Goal: Information Seeking & Learning: Find contact information

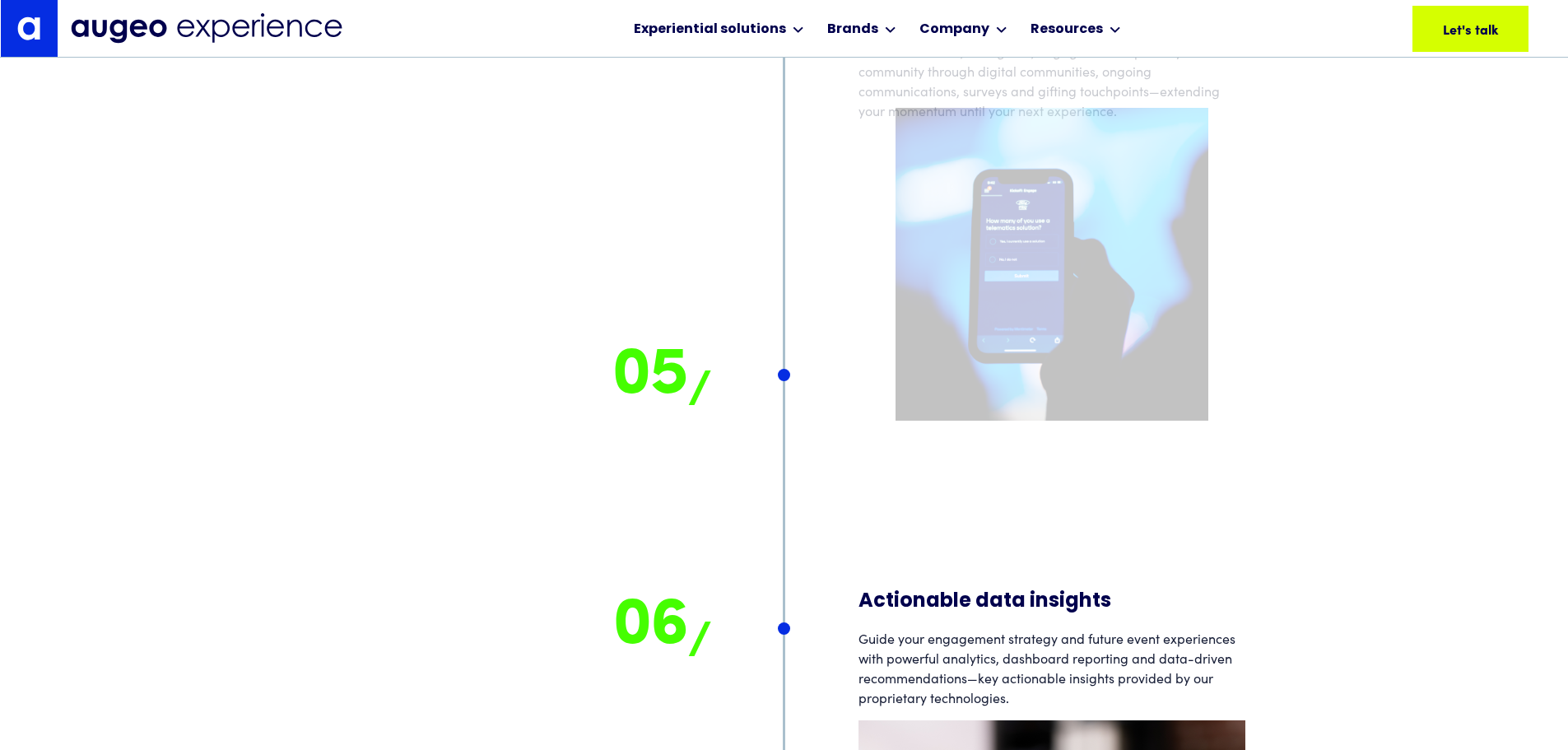
scroll to position [14976, 0]
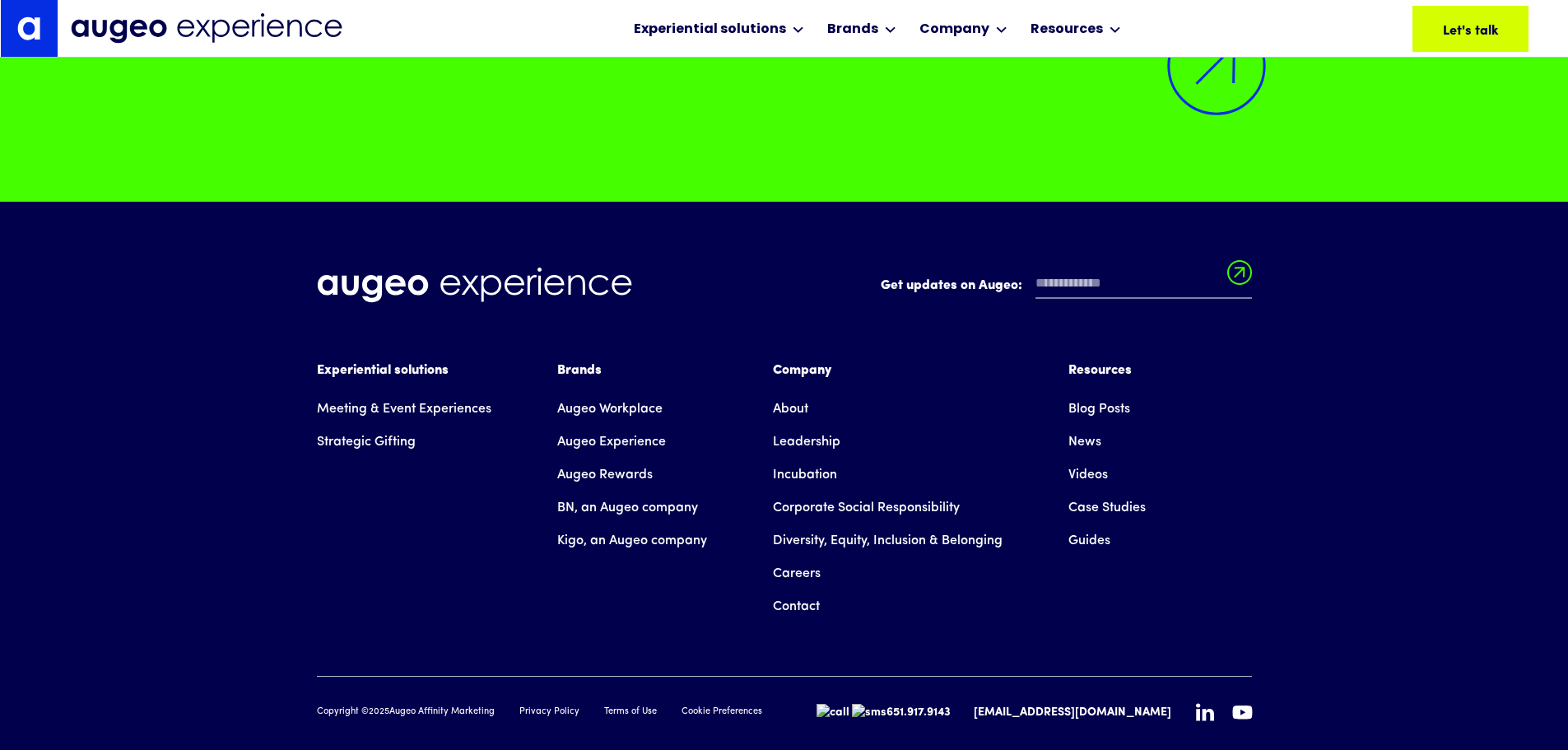
click at [808, 590] on link "Contact" at bounding box center [796, 607] width 47 height 33
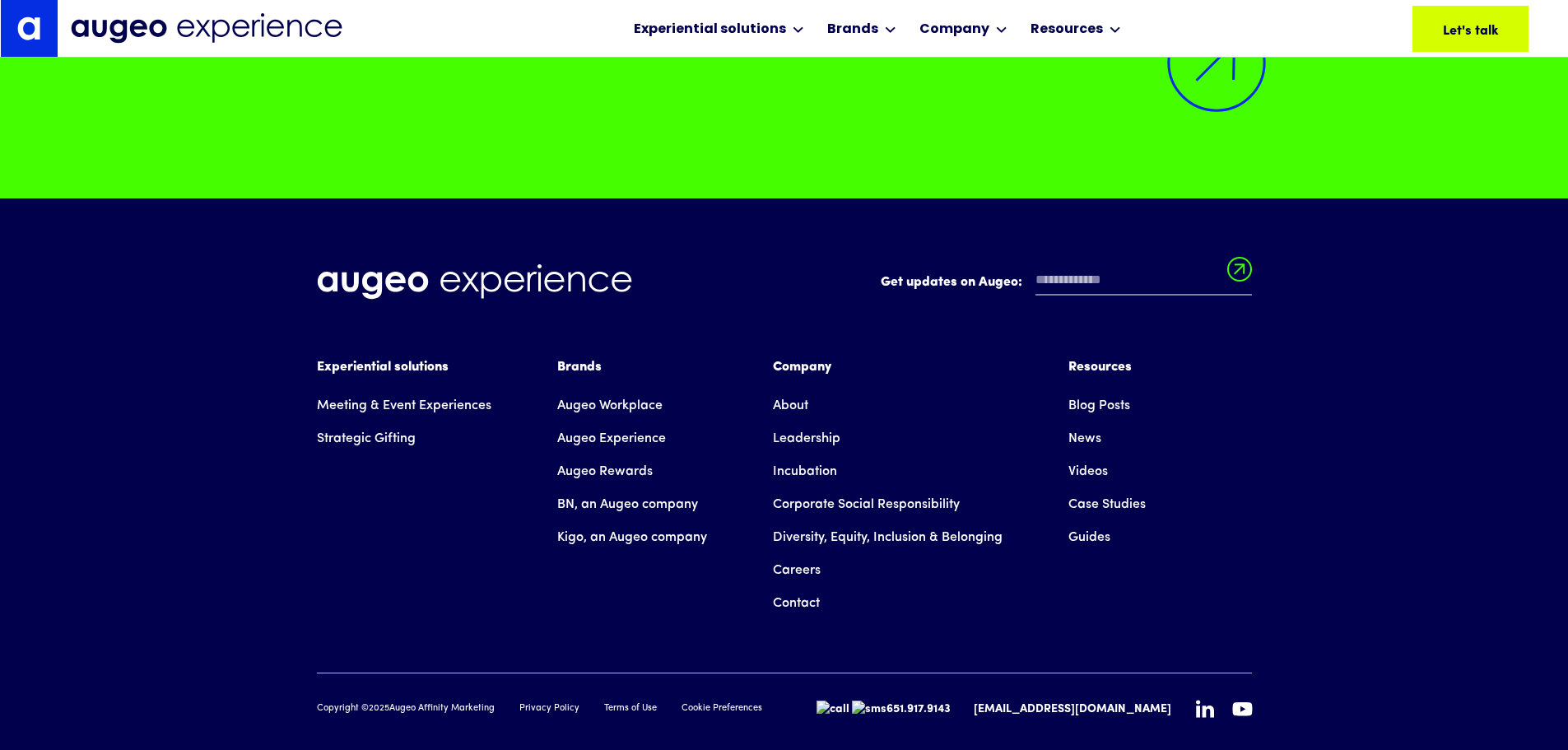
scroll to position [15178, 0]
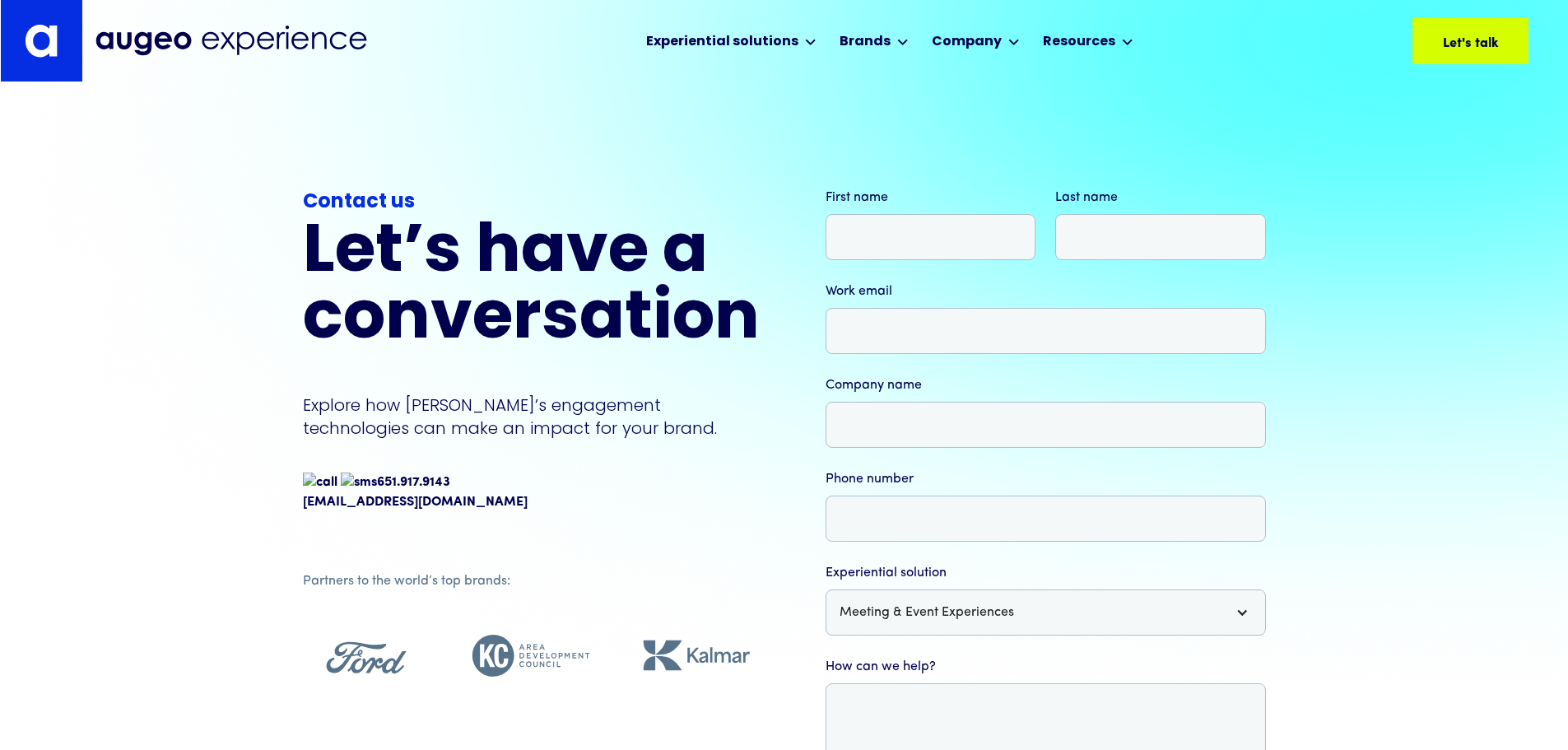
drag, startPoint x: 435, startPoint y: 483, endPoint x: 343, endPoint y: 485, distance: 92.0
click at [343, 485] on div "651.917.9143" at bounding box center [531, 482] width 457 height 20
copy span "651.917.9143"
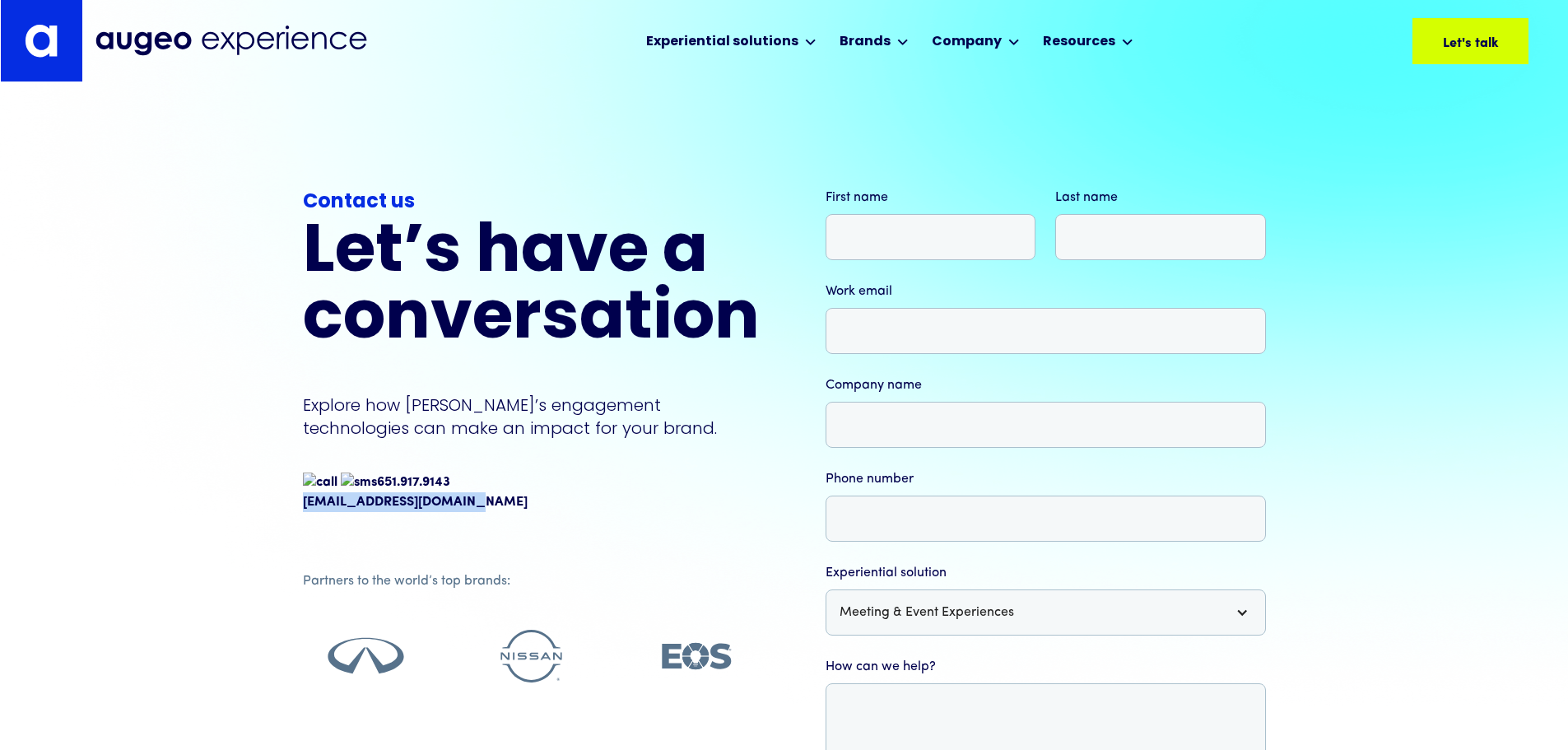
drag, startPoint x: 432, startPoint y: 499, endPoint x: 299, endPoint y: 505, distance: 133.1
click at [299, 505] on div "**********" at bounding box center [784, 550] width 1568 height 935
copy link "[EMAIL_ADDRESS][DOMAIN_NAME]"
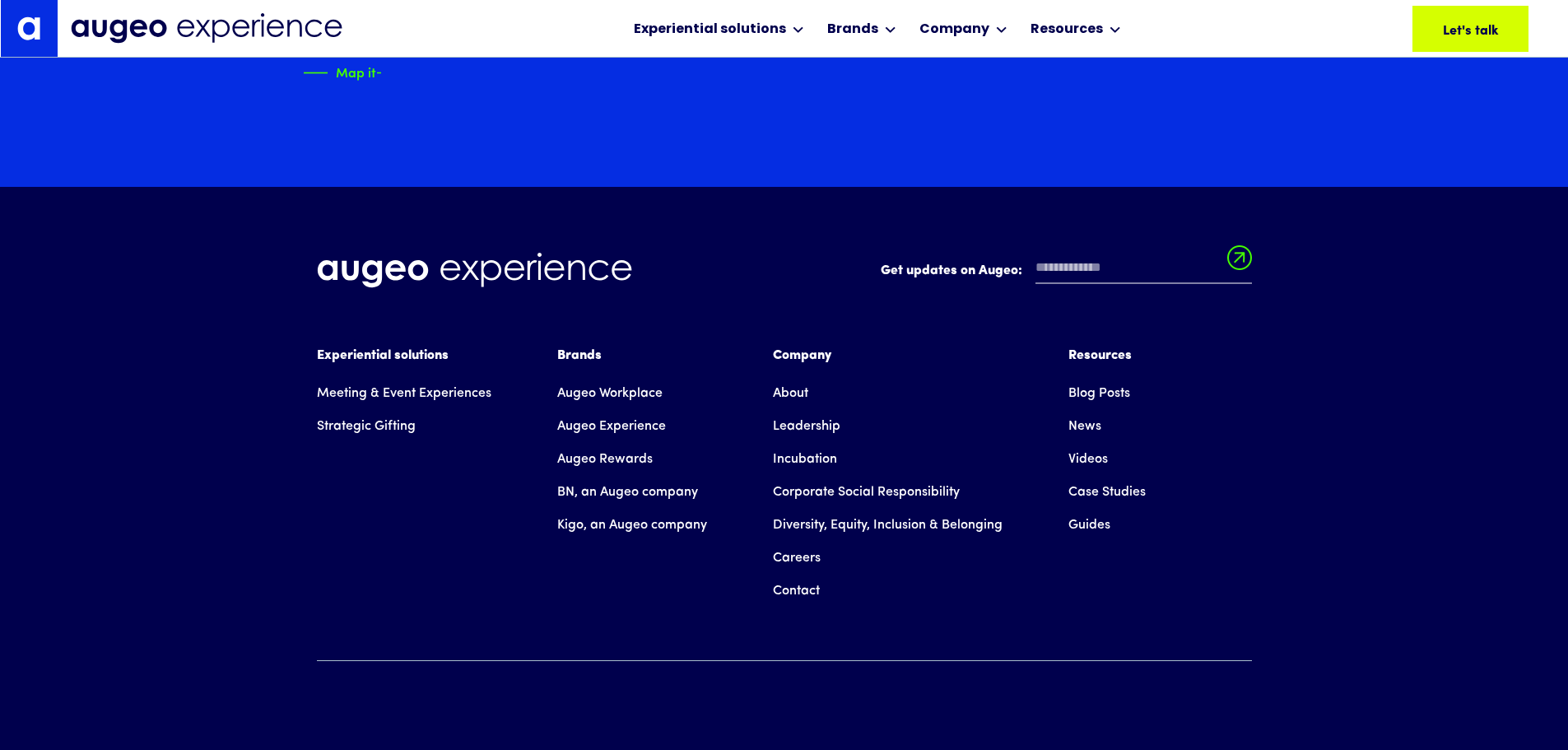
scroll to position [3059, 0]
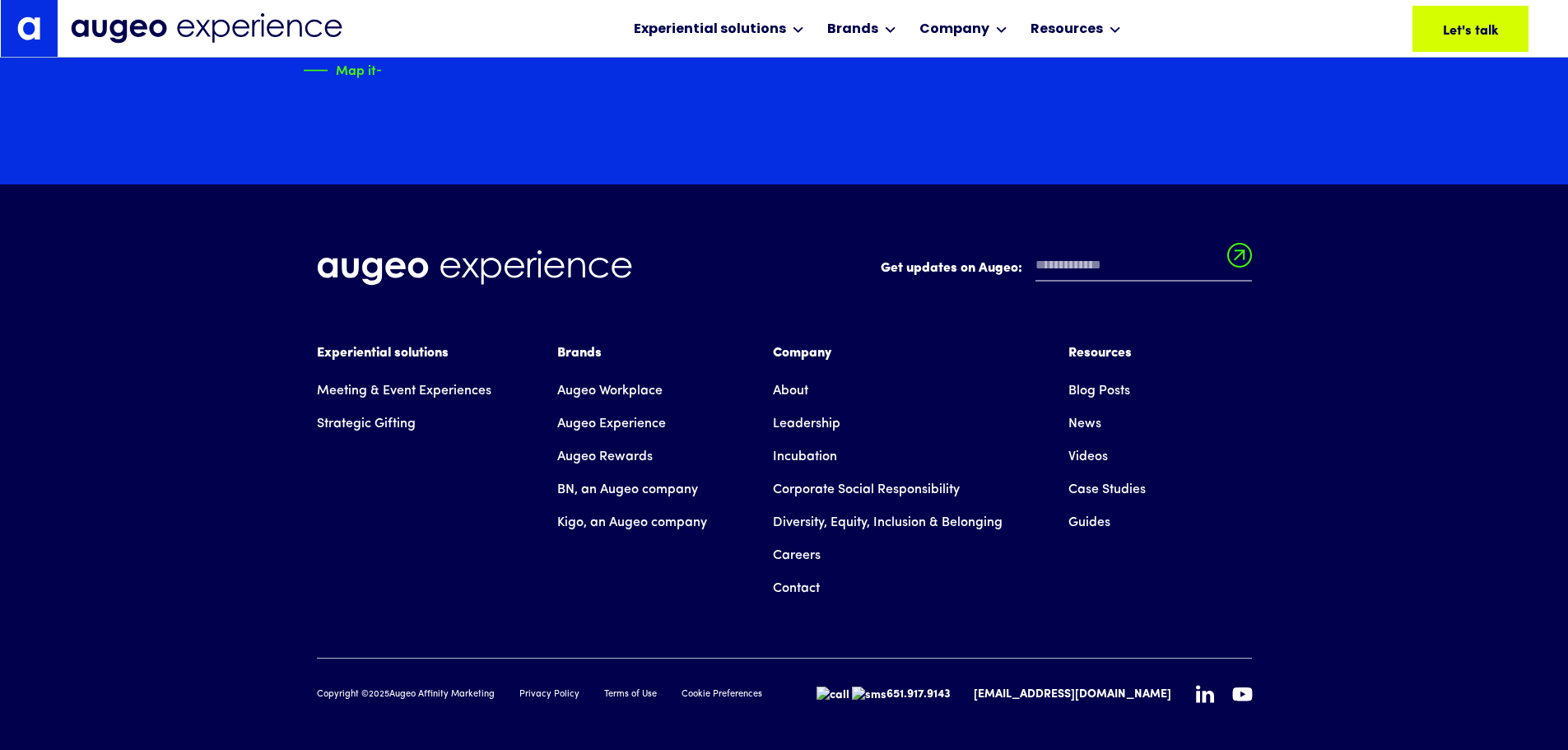
click at [618, 408] on link "Augeo Experience" at bounding box center [612, 424] width 109 height 33
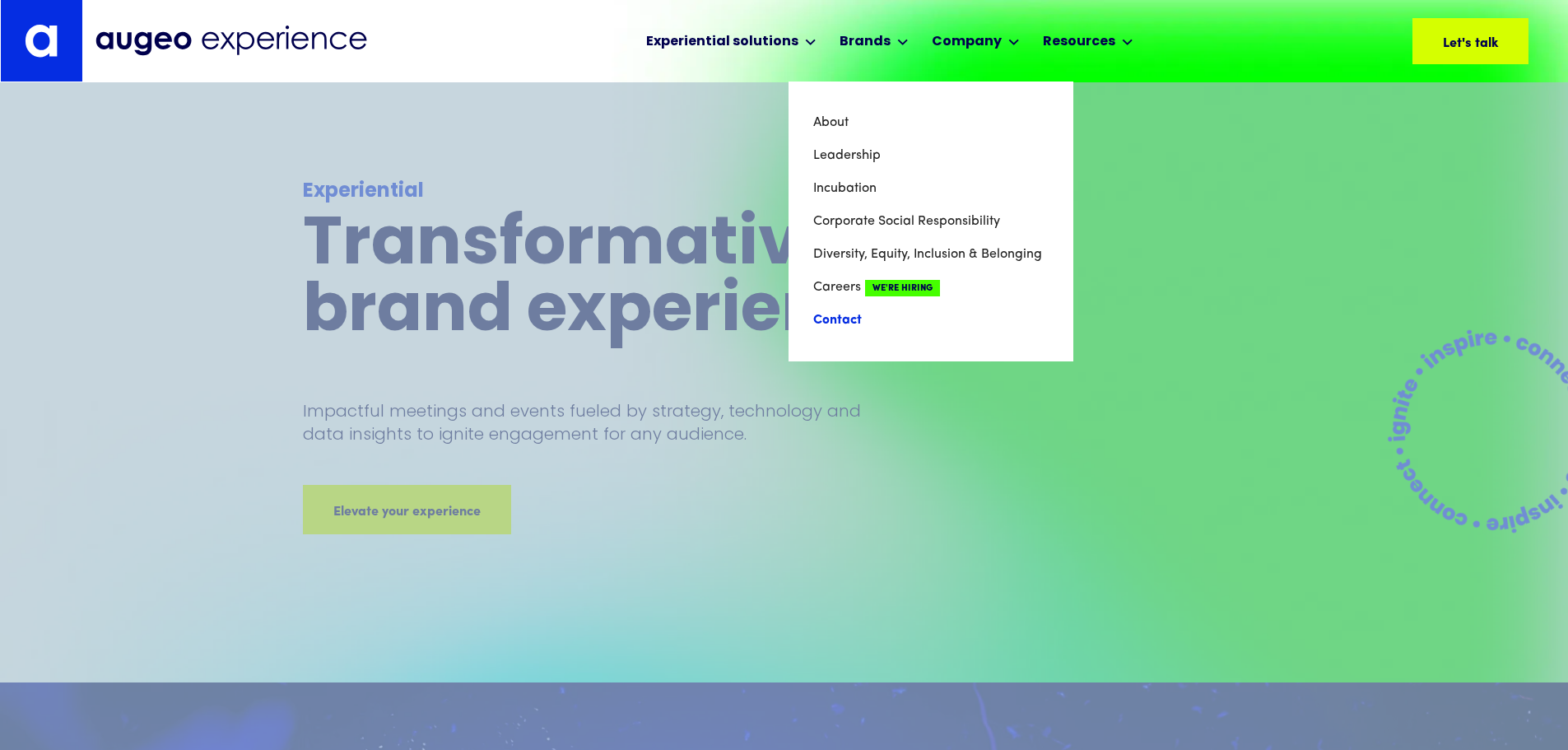
click at [849, 319] on link "Contact" at bounding box center [931, 320] width 236 height 33
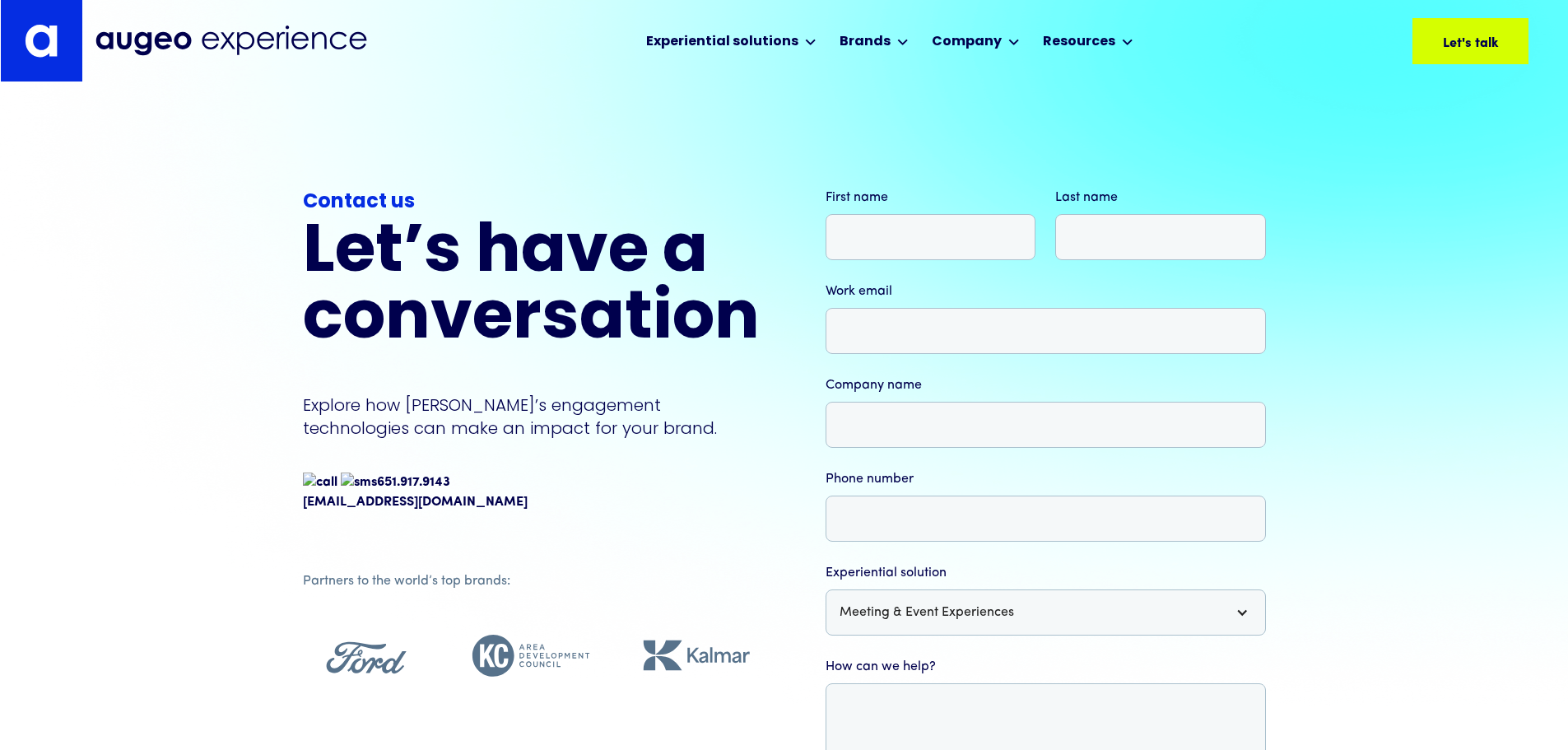
drag, startPoint x: 414, startPoint y: 51, endPoint x: 166, endPoint y: 43, distance: 248.1
click at [166, 43] on div "Experiential solutions Meeting & Event Experiences Strategic Gifting Brands Aug…" at bounding box center [812, 40] width 1434 height 82
